Goal: Information Seeking & Learning: Learn about a topic

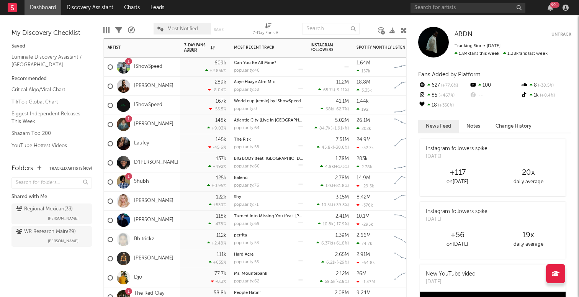
click at [186, 65] on div "609k +2.85k %" at bounding box center [205, 66] width 42 height 19
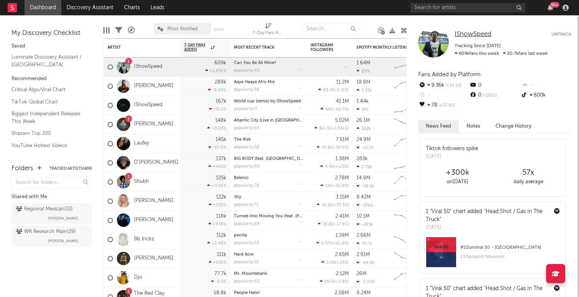
click at [479, 34] on span "IShowSpeed" at bounding box center [472, 34] width 37 height 7
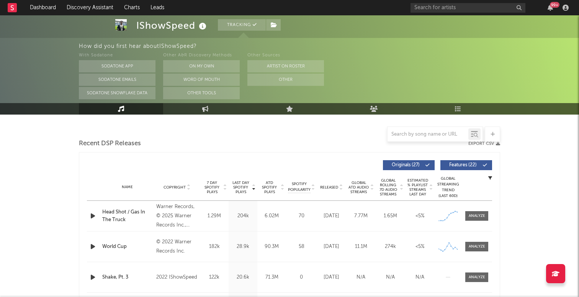
select select "6m"
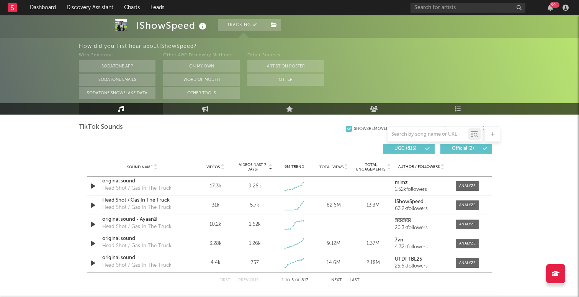
scroll to position [517, 0]
click at [466, 186] on div at bounding box center [467, 186] width 16 height 6
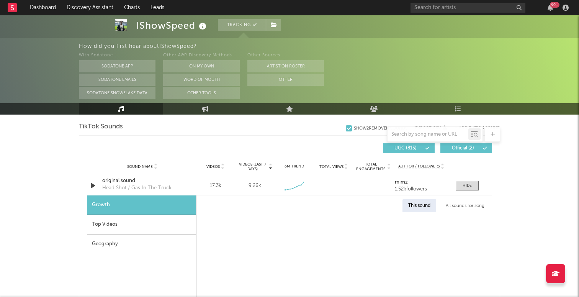
select select "1w"
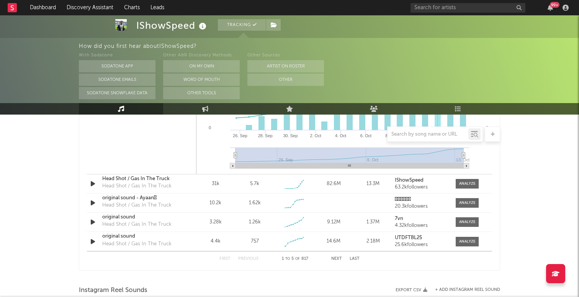
scroll to position [759, 0]
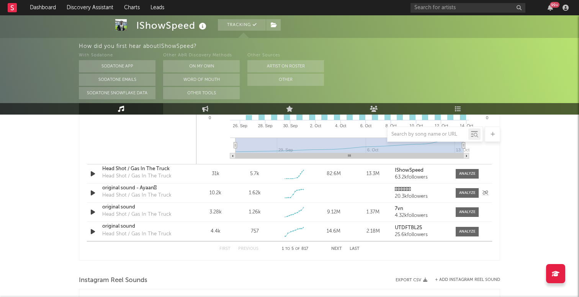
click at [459, 184] on div "Sound Name original sound - Ayaan𒉭 Head Shot / Gas In The Truck Videos 10.2k Vi…" at bounding box center [289, 192] width 405 height 19
click at [462, 176] on div at bounding box center [467, 174] width 16 height 6
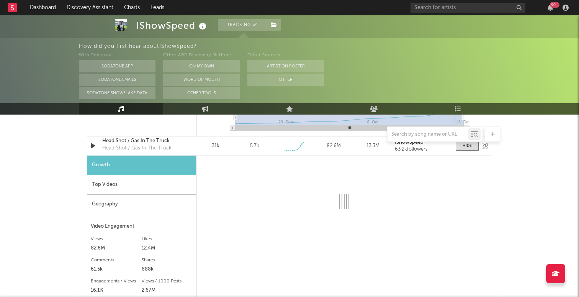
scroll to position [791, 0]
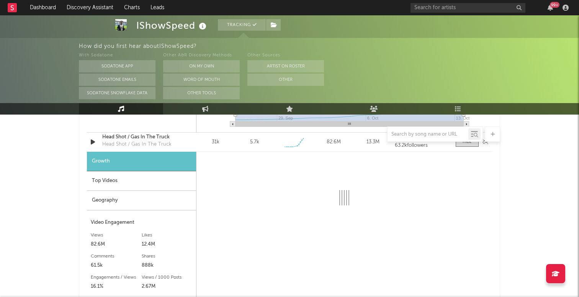
select select "1w"
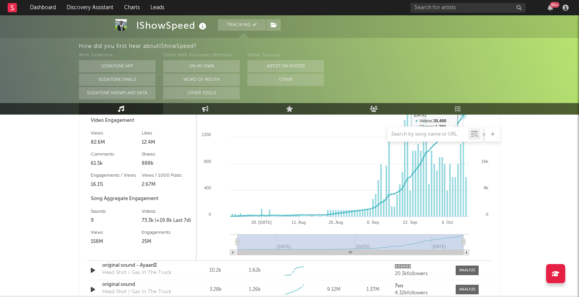
scroll to position [967, 0]
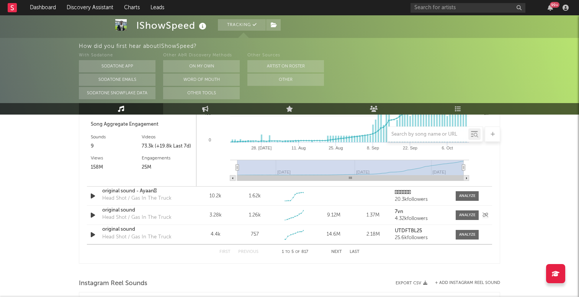
click at [466, 220] on div "Sound Name original sound Head Shot / Gas In The Truck Videos 3.28k Videos (las…" at bounding box center [289, 214] width 405 height 19
click at [468, 212] on div at bounding box center [467, 215] width 16 height 6
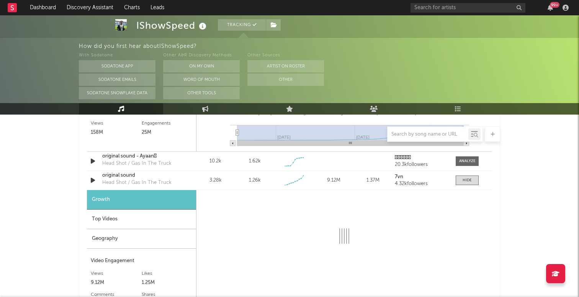
select select "1w"
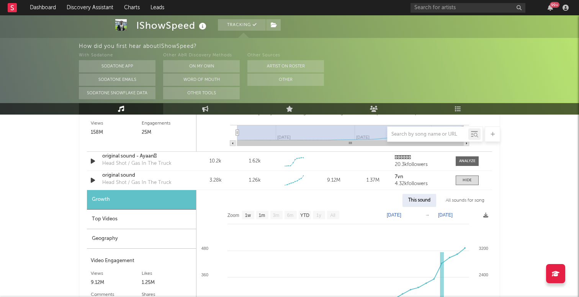
scroll to position [1003, 0]
